Goal: Information Seeking & Learning: Learn about a topic

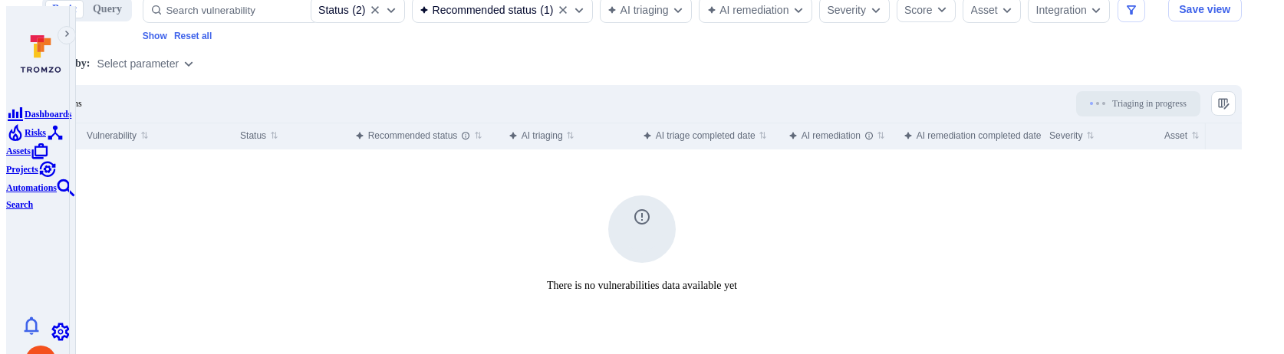
scroll to position [424, 0]
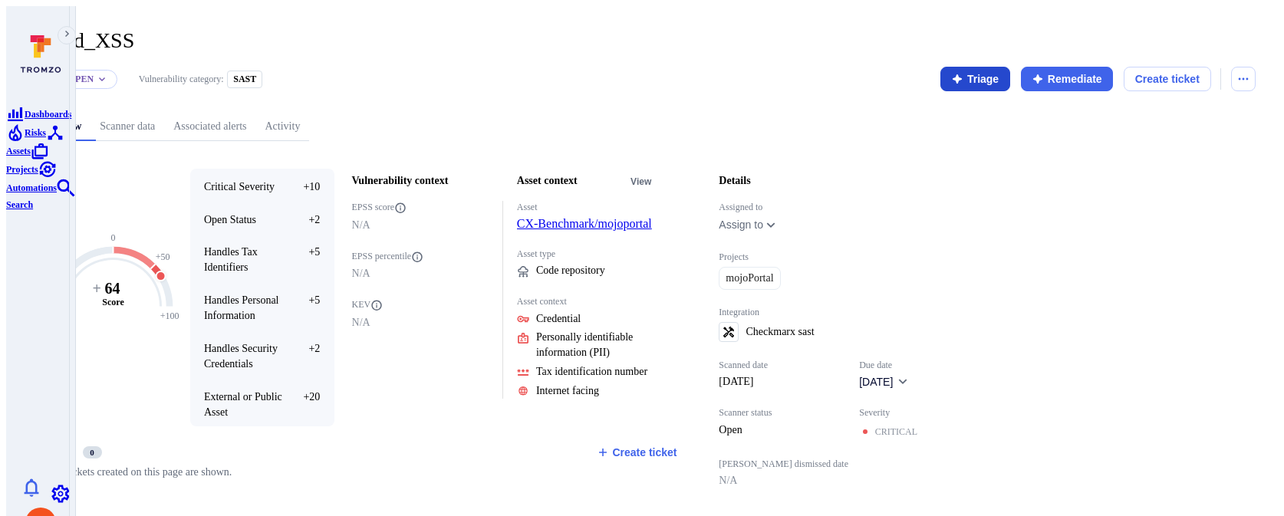
click at [985, 69] on button "Triage" at bounding box center [976, 79] width 70 height 25
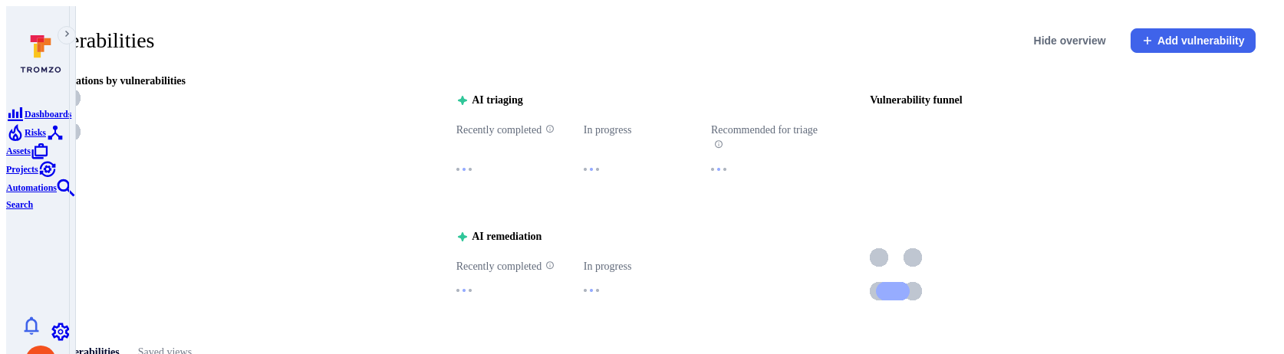
scroll to position [424, 0]
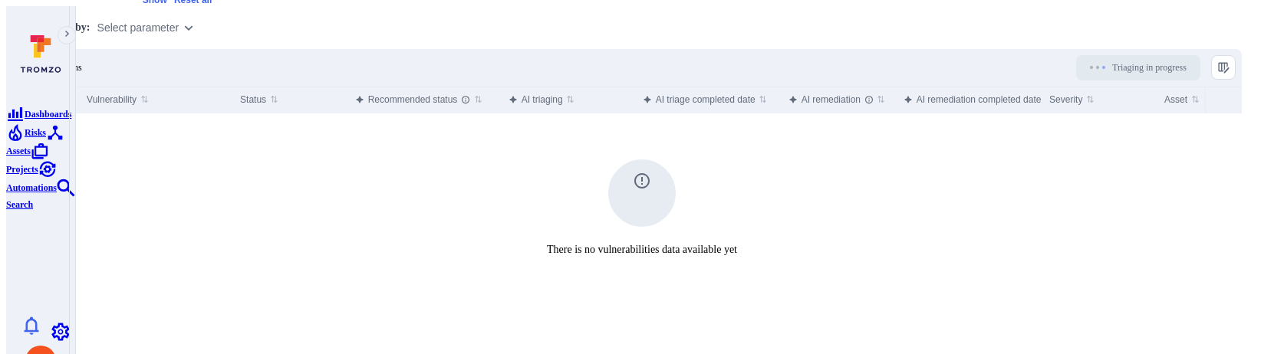
click at [381, 123] on div "There is no vulnerabilities data available yet" at bounding box center [642, 186] width 1200 height 144
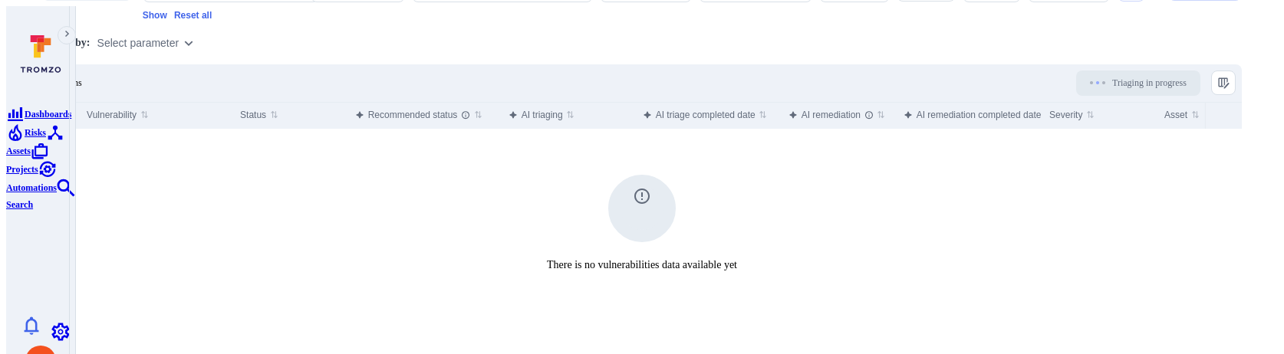
scroll to position [409, 0]
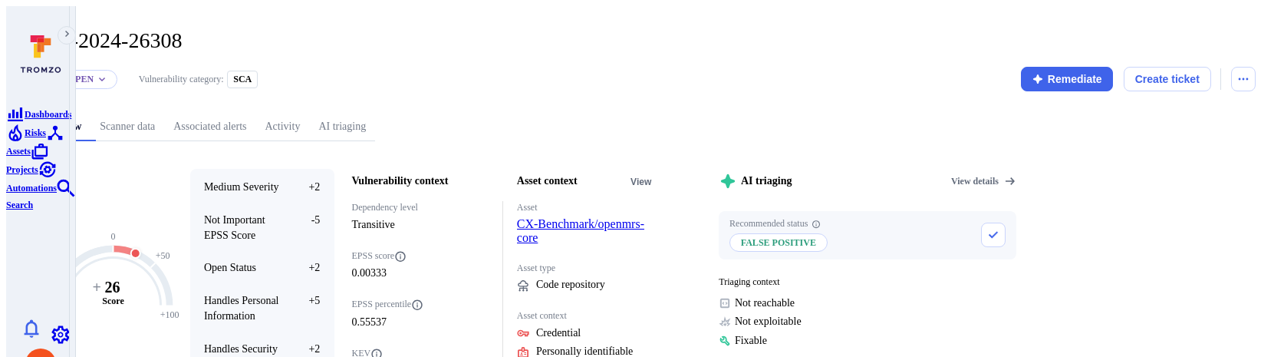
click at [375, 113] on link "AI triaging" at bounding box center [342, 127] width 66 height 28
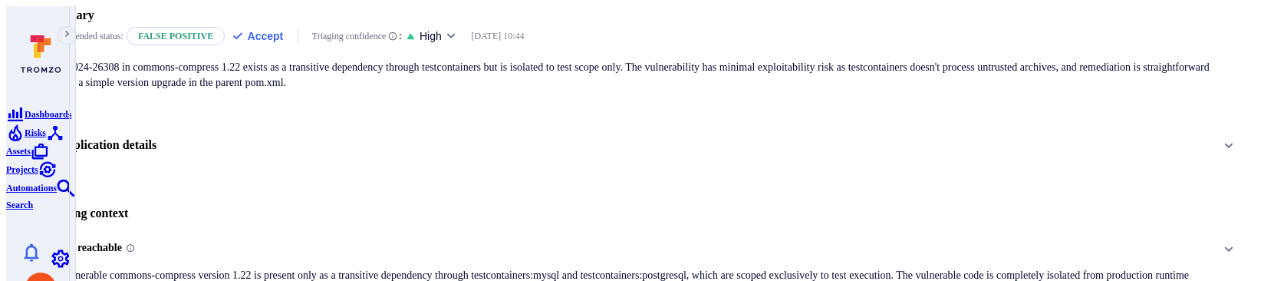
scroll to position [74, 0]
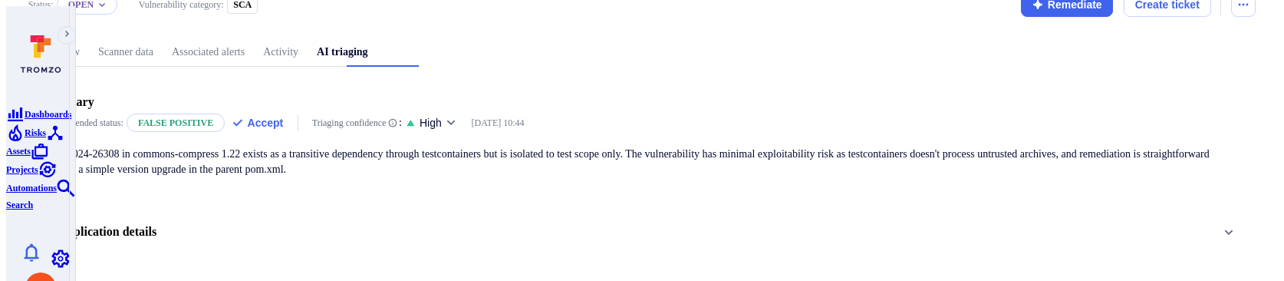
click at [89, 40] on link "Overview" at bounding box center [58, 52] width 61 height 28
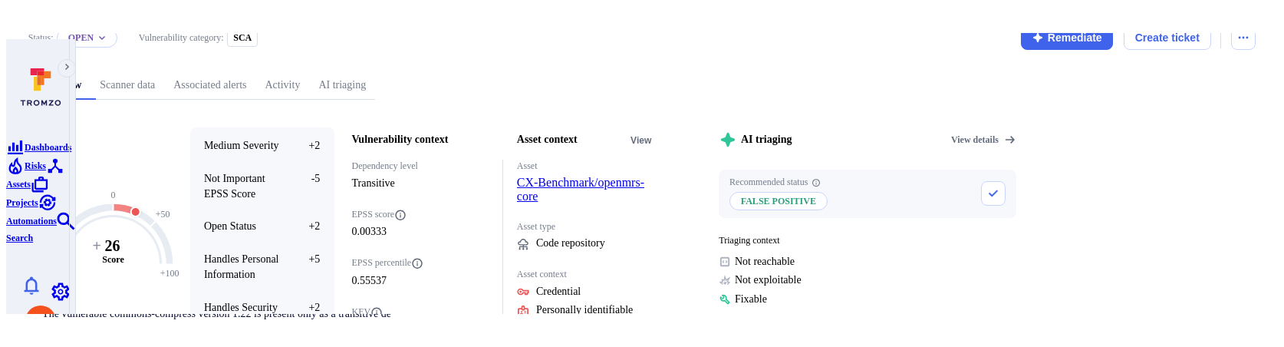
scroll to position [56, 0]
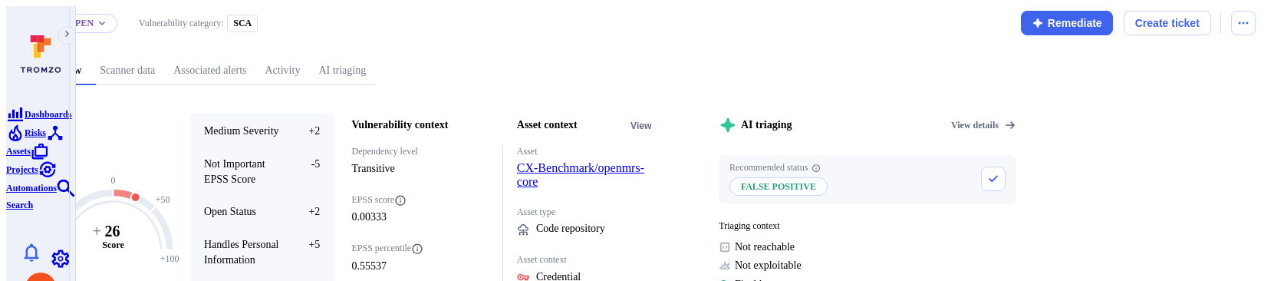
click at [375, 57] on link "AI triaging" at bounding box center [342, 71] width 66 height 28
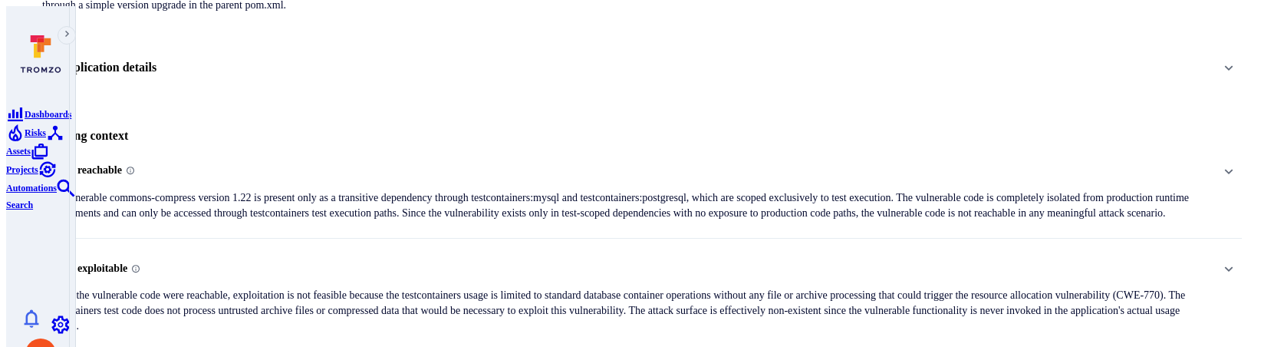
click at [697, 190] on p "The vulnerable commons-compress version 1.22 is present only as a transitive de…" at bounding box center [625, 205] width 1166 height 31
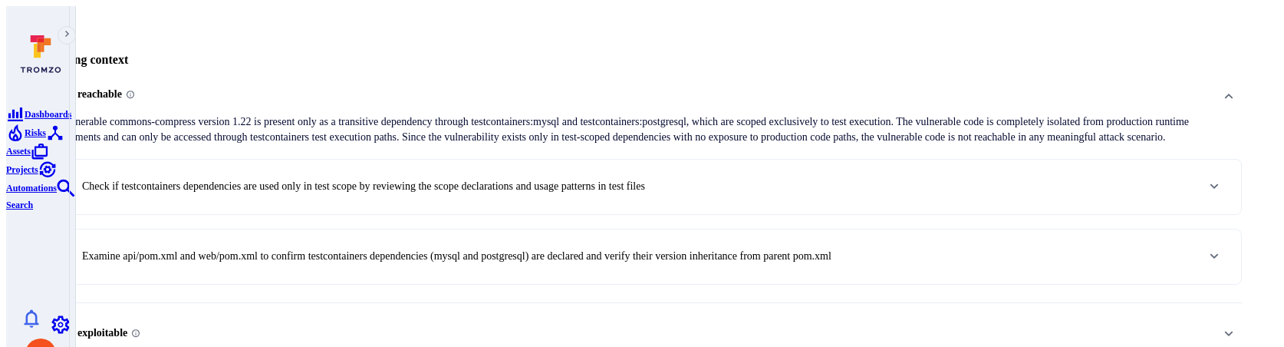
click at [673, 181] on div "1 . Check if testcontainers dependencies are used only in test scope by reviewi…" at bounding box center [642, 187] width 1198 height 54
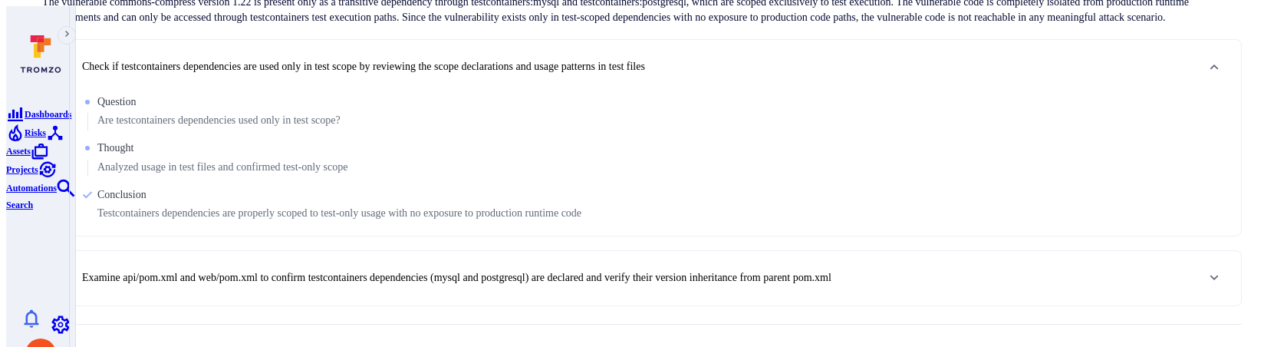
click at [644, 270] on p "Examine api/pom.xml and web/pom.xml to confirm testcontainers dependencies (mys…" at bounding box center [457, 277] width 750 height 15
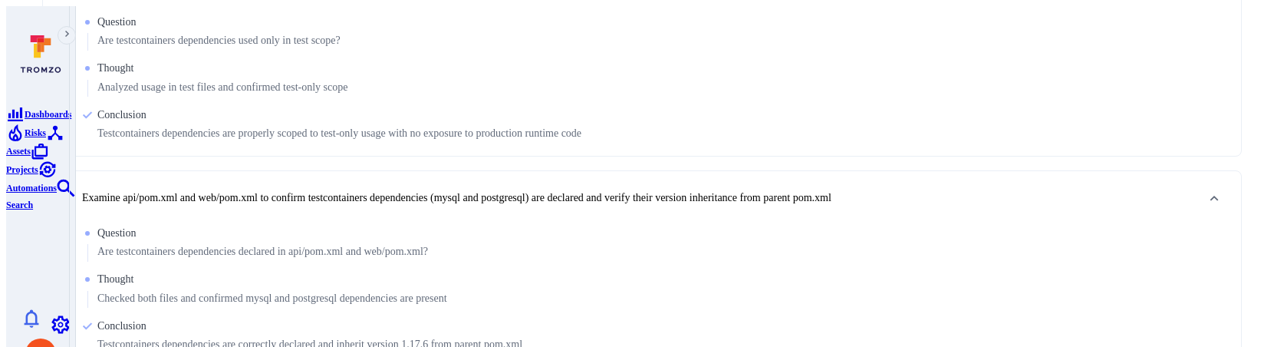
scroll to position [682, 0]
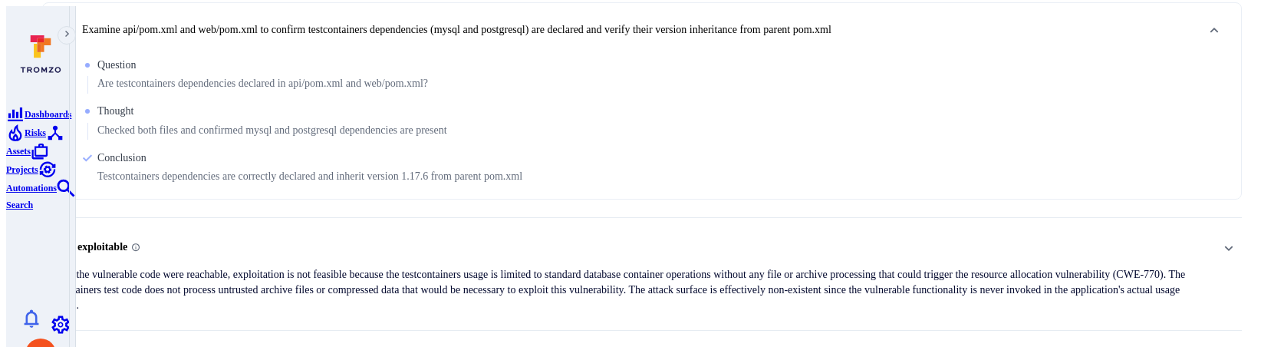
click at [607, 267] on p "Even if the vulnerable code were reachable, exploitation is not feasible becaus…" at bounding box center [625, 290] width 1166 height 46
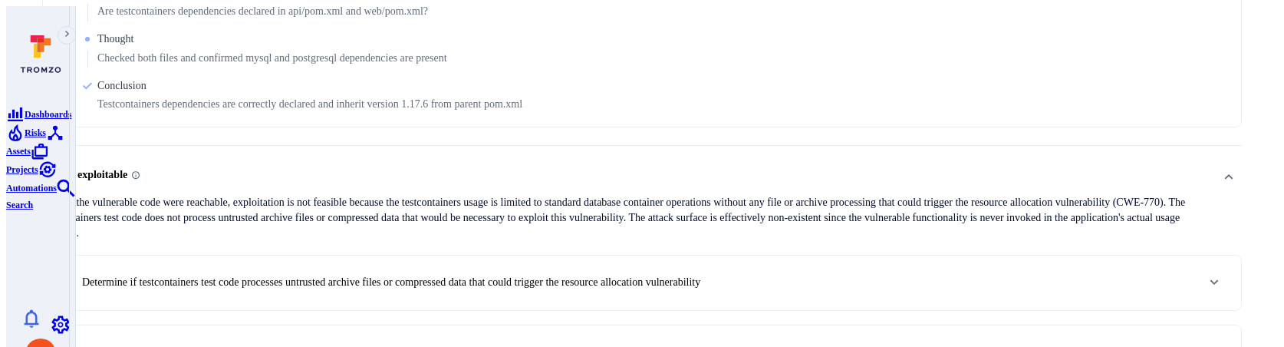
click at [607, 275] on p "Determine if testcontainers test code processes untrusted archive files or comp…" at bounding box center [391, 282] width 618 height 15
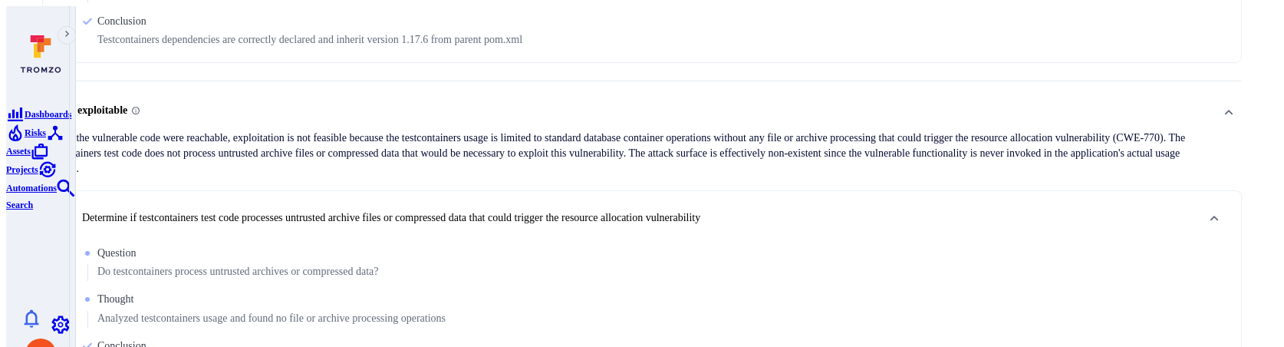
scroll to position [904, 0]
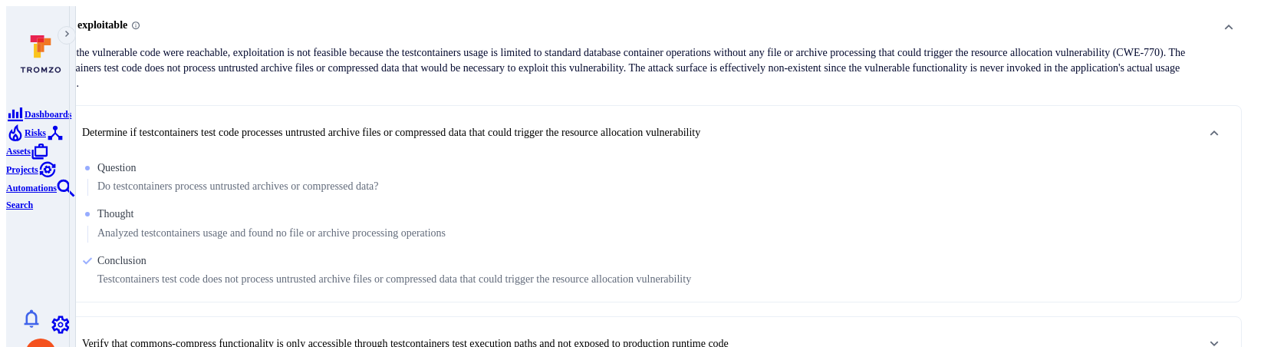
click at [596, 336] on p "Verify that commons-compress functionality is only accessible through testconta…" at bounding box center [405, 343] width 647 height 15
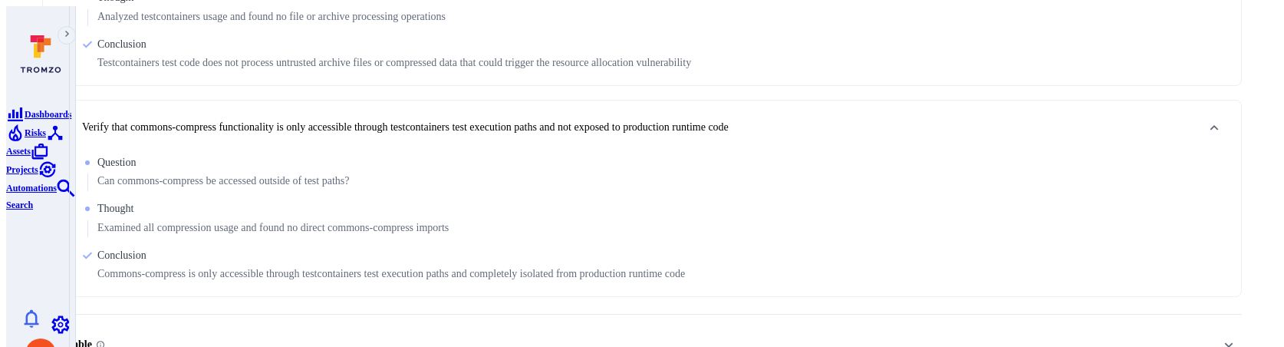
scroll to position [1159, 0]
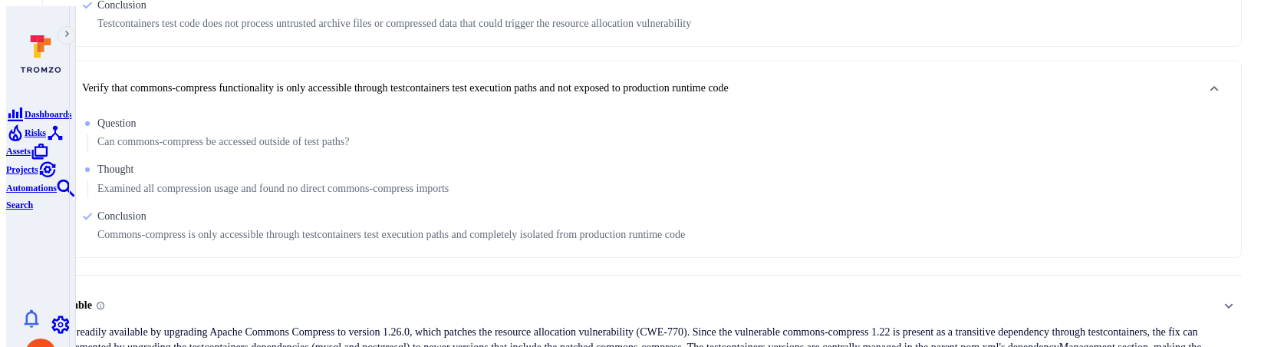
click at [594, 325] on p "A fix is readily available by upgrading Apache Commons Compress to version 1.26…" at bounding box center [625, 348] width 1166 height 46
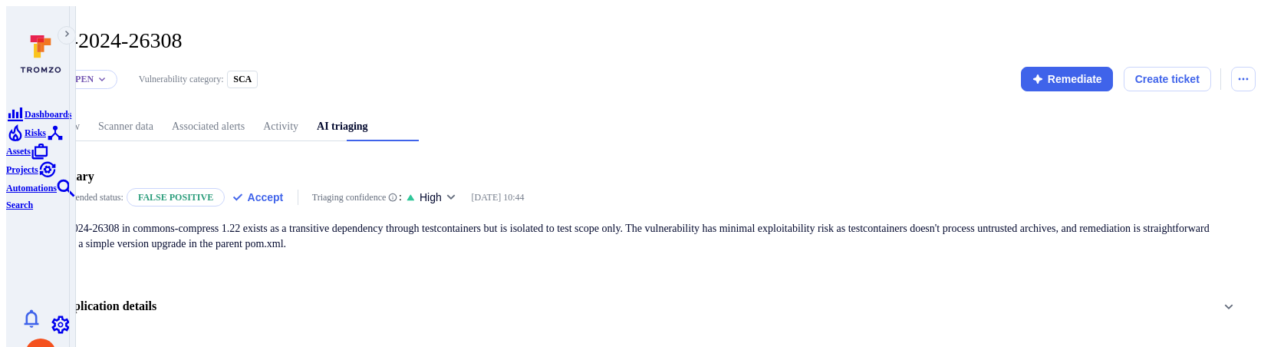
click at [89, 118] on link "Overview" at bounding box center [58, 127] width 61 height 28
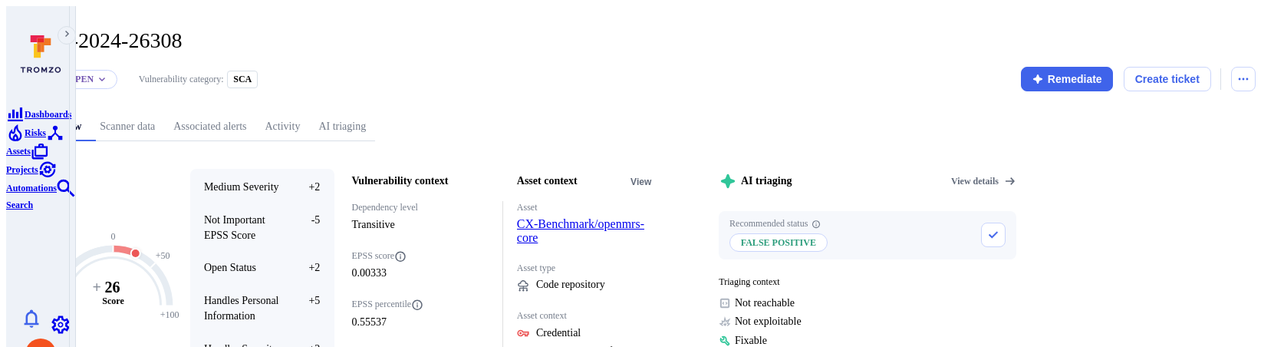
click at [375, 113] on link "AI triaging" at bounding box center [342, 127] width 66 height 28
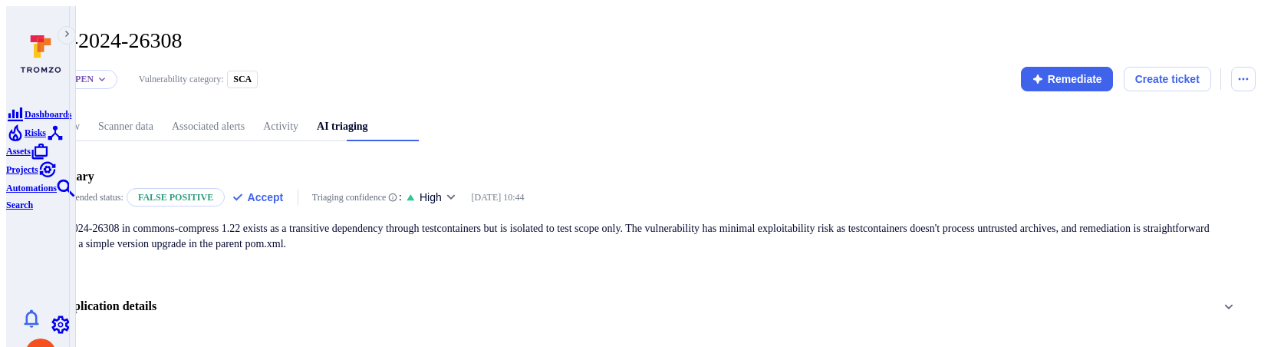
click at [89, 122] on link "Overview" at bounding box center [58, 127] width 61 height 28
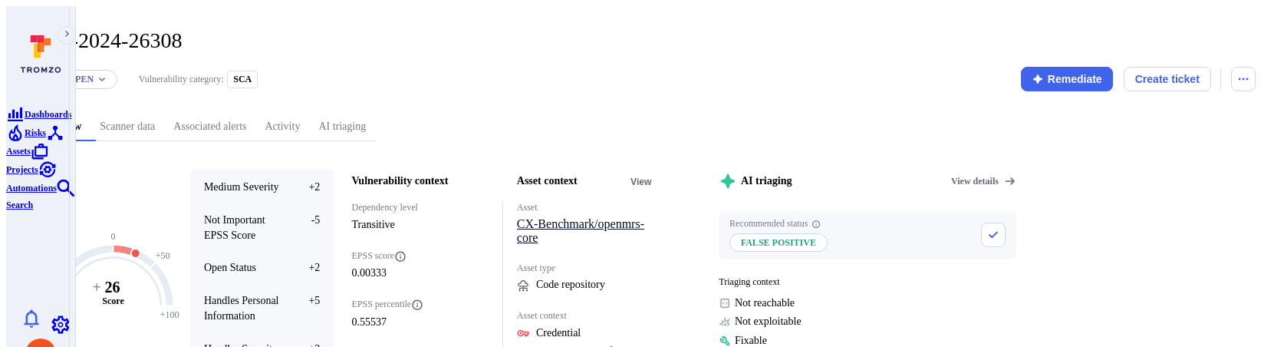
click at [644, 217] on link "CX-Benchmark/openmrs-core" at bounding box center [580, 230] width 127 height 27
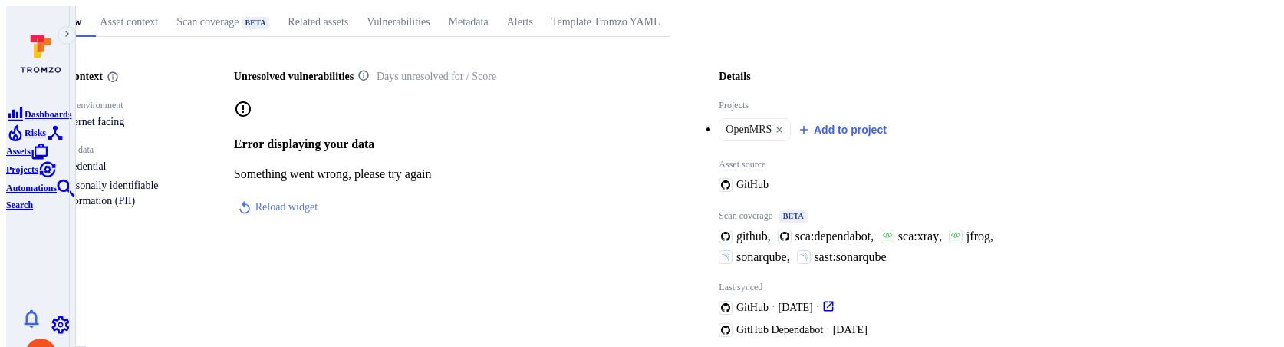
scroll to position [220, 0]
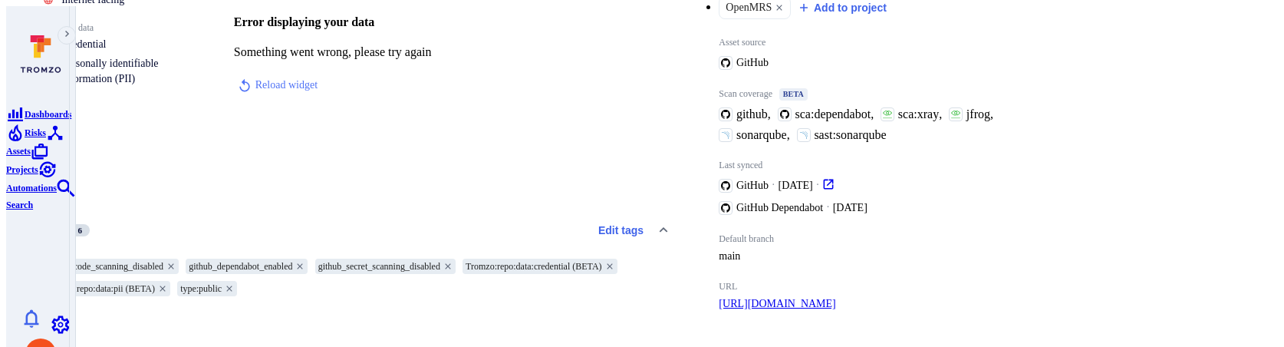
click at [835, 296] on link "https://github.com/CX-Benchmark/openmrs-core" at bounding box center [777, 303] width 117 height 15
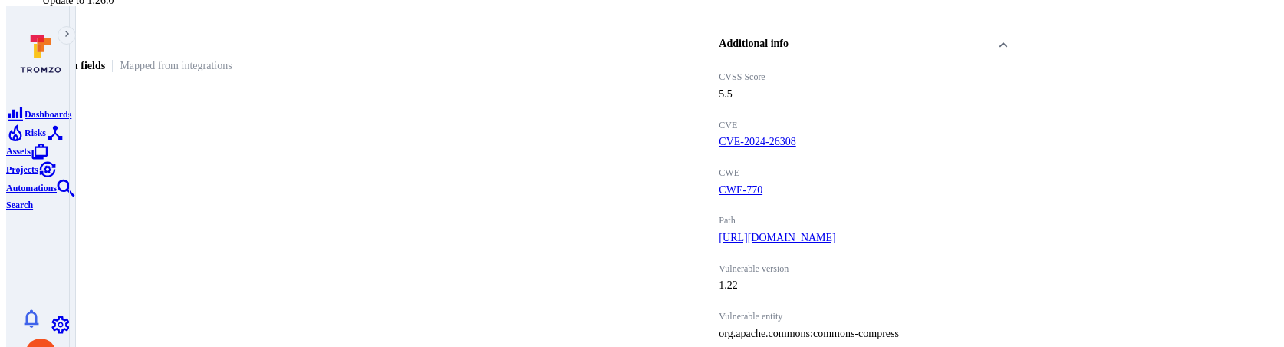
scroll to position [764, 0]
